Goal: Task Accomplishment & Management: Manage account settings

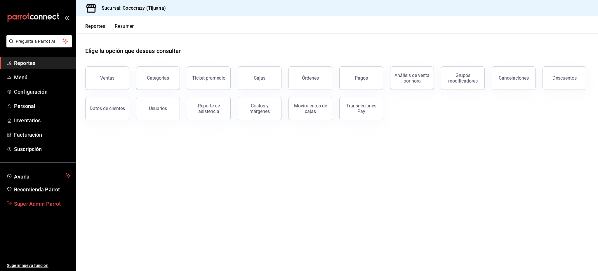
click at [46, 206] on span "Super Admin Parrot" at bounding box center [42, 204] width 57 height 8
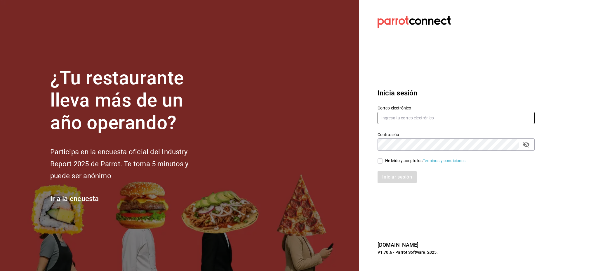
click at [406, 117] on input "text" at bounding box center [456, 118] width 157 height 12
type input "pizza@parrot.rest"
click at [393, 160] on div "He leído y acepto los Términos y condiciones." at bounding box center [426, 160] width 82 height 6
click at [383, 160] on input "He leído y acepto los Términos y condiciones." at bounding box center [380, 160] width 5 height 5
checkbox input "true"
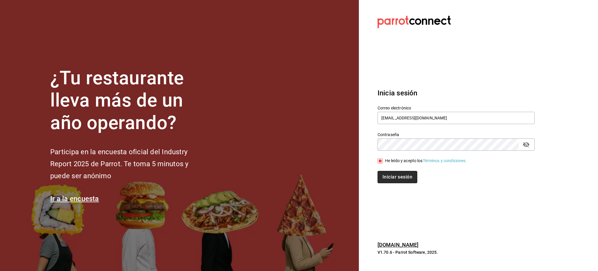
click at [396, 180] on button "Iniciar sesión" at bounding box center [398, 177] width 40 height 12
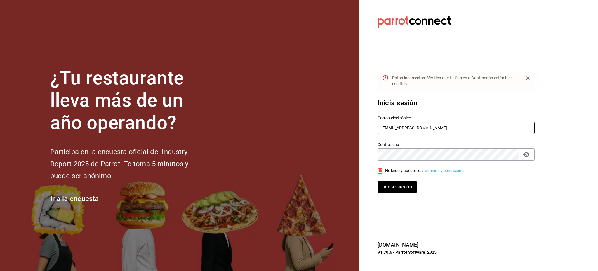
drag, startPoint x: 406, startPoint y: 129, endPoint x: 493, endPoint y: 109, distance: 89.5
click at [491, 109] on div "Correo electrónico pizza@parrot.rest" at bounding box center [453, 121] width 164 height 27
type input "pizza@parrotsoftware.io"
click at [395, 190] on button "Iniciar sesión" at bounding box center [398, 187] width 40 height 12
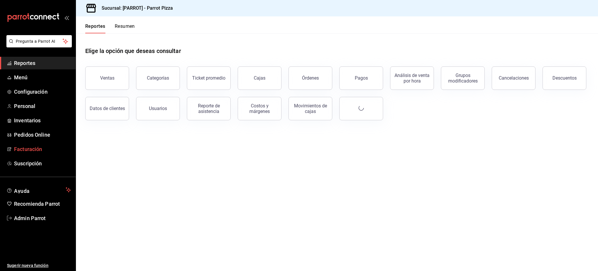
click at [280, 223] on main "Elige la opción que deseas consultar Ventas Categorías Ticket promedio Cajas Ór…" at bounding box center [337, 151] width 522 height 237
click at [188, 148] on main "Elige la opción que deseas consultar Ventas Categorías Ticket promedio Cajas Ór…" at bounding box center [337, 151] width 522 height 237
click at [37, 149] on span "Facturación" at bounding box center [42, 149] width 57 height 8
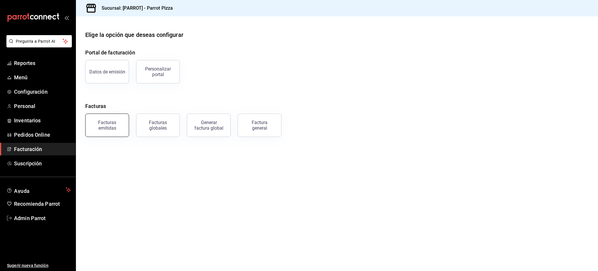
click at [119, 129] on div "Facturas emitidas" at bounding box center [107, 124] width 36 height 11
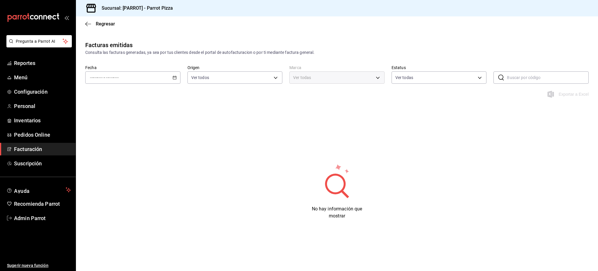
click at [160, 77] on div "- - - - -" at bounding box center [132, 77] width 95 height 12
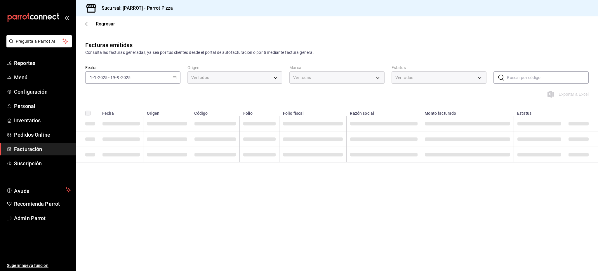
type input "650a40ff-2f0c-45df-953b-b87cec9d1700,4919ac46-8e6d-45fc-b540-ac6ca35fb648"
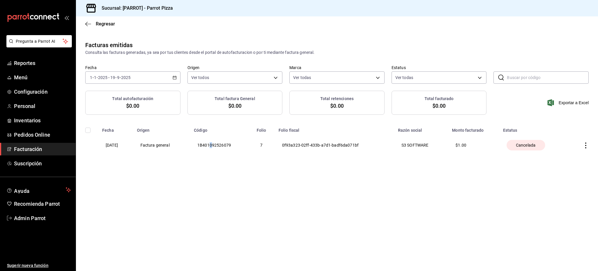
click at [221, 144] on th "1B401092526079" at bounding box center [221, 145] width 63 height 25
